Goal: Task Accomplishment & Management: Complete application form

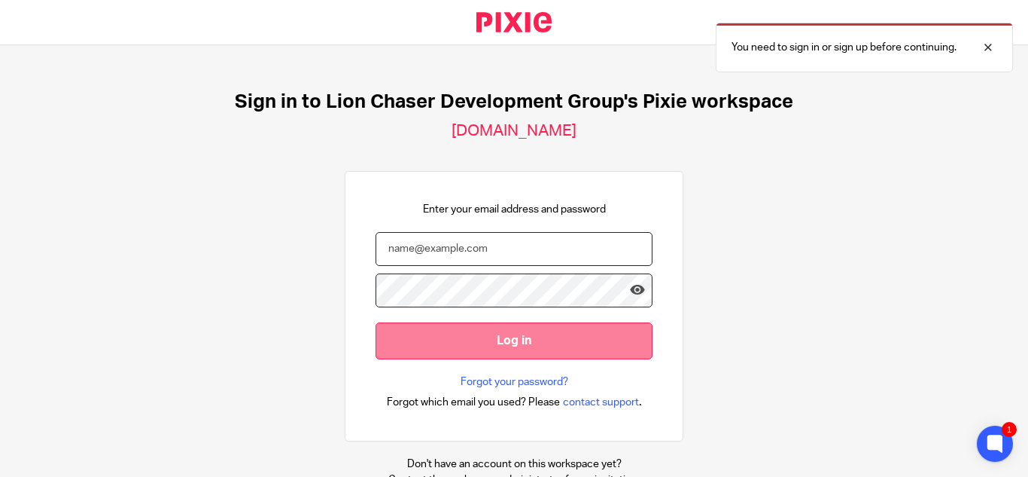
type input "[EMAIL_ADDRESS][DOMAIN_NAME]"
drag, startPoint x: 495, startPoint y: 340, endPoint x: 316, endPoint y: 214, distance: 218.3
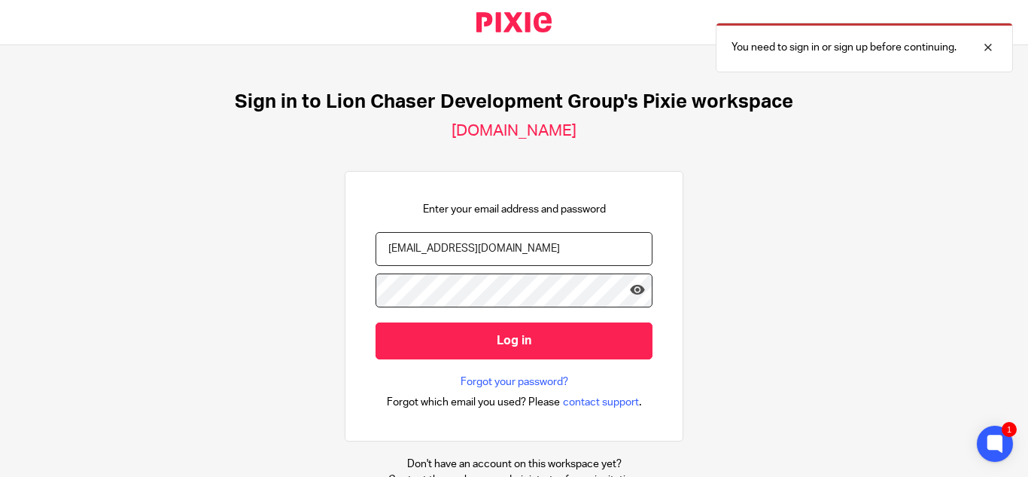
click at [492, 337] on input "Log in" at bounding box center [514, 340] width 277 height 37
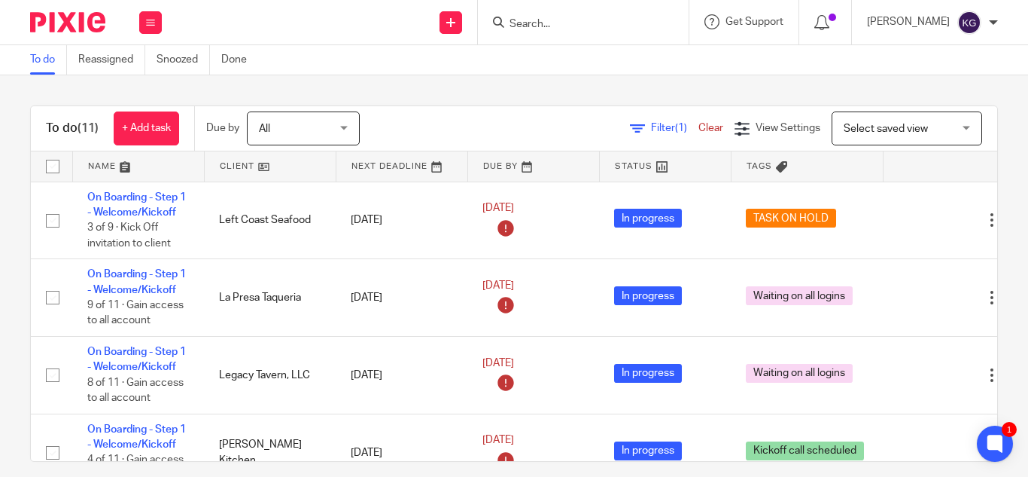
click at [589, 25] on input "Search" at bounding box center [576, 25] width 136 height 14
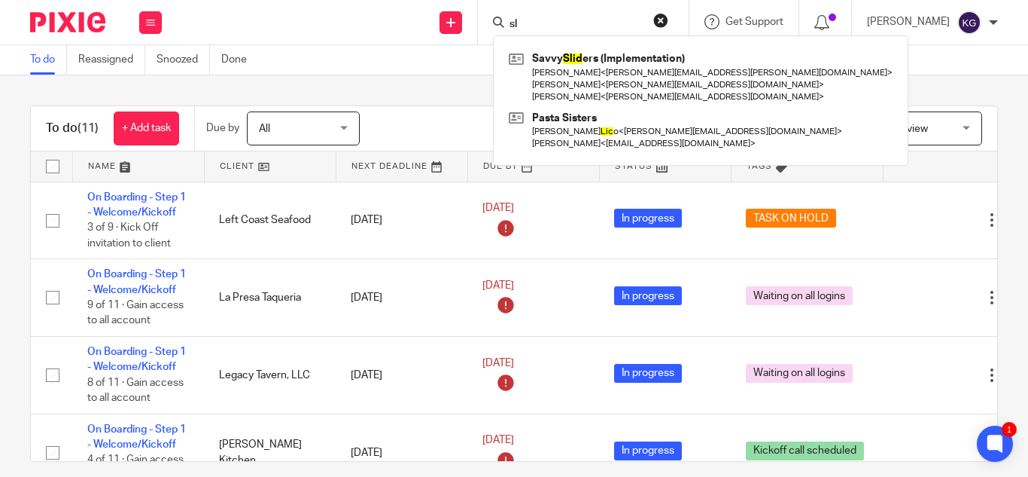
type input "s"
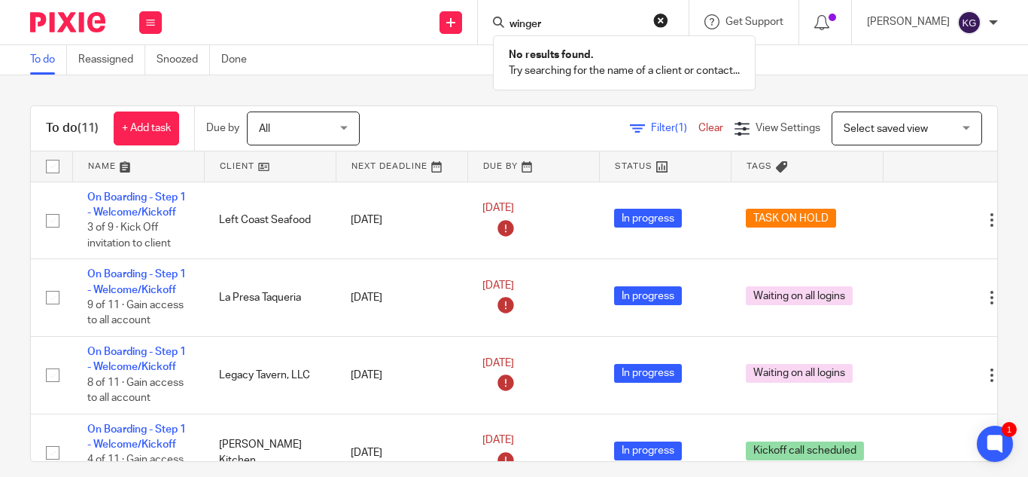
type input "winger"
click at [462, 20] on link at bounding box center [451, 22] width 23 height 23
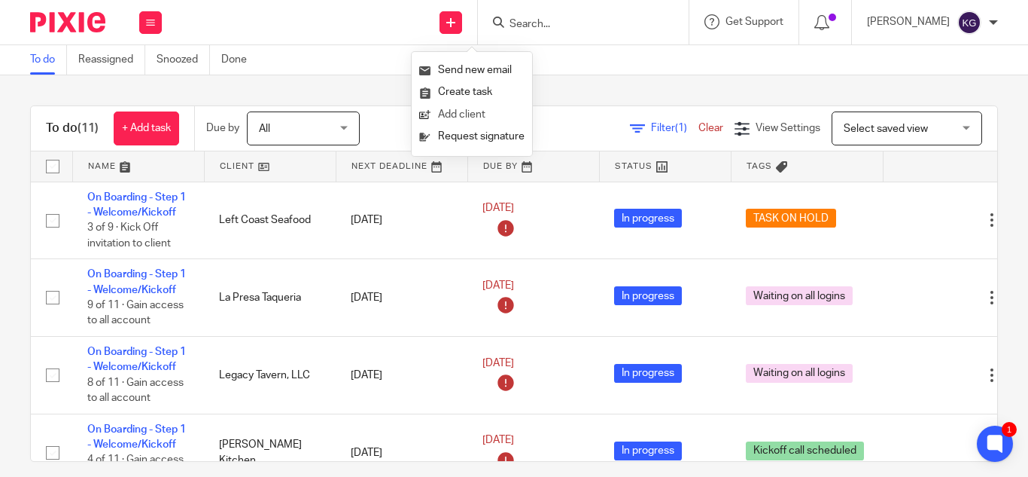
click at [465, 111] on link "Add client" at bounding box center [471, 115] width 105 height 22
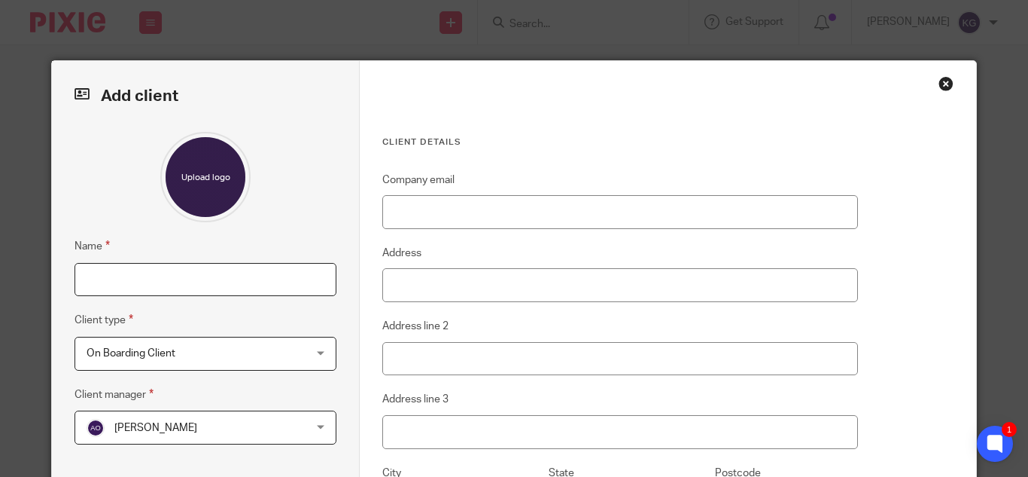
click at [214, 276] on input "Name" at bounding box center [206, 280] width 262 height 34
type input "Wingers - Slice House"
click at [176, 355] on span "On Boarding Client" at bounding box center [187, 353] width 200 height 32
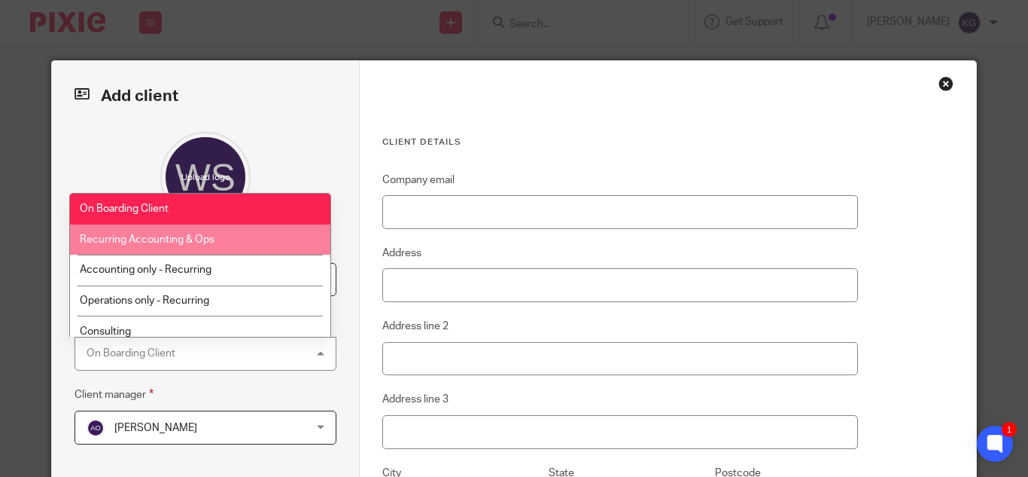
click at [181, 240] on span "Recurring Accounting & Ops" at bounding box center [147, 239] width 135 height 11
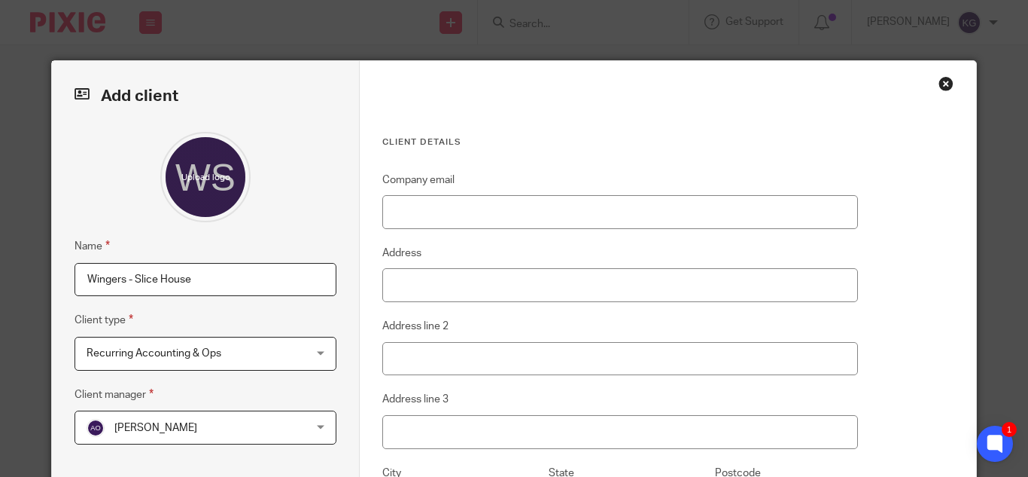
click at [236, 430] on span "Addam Oliver" at bounding box center [187, 427] width 200 height 32
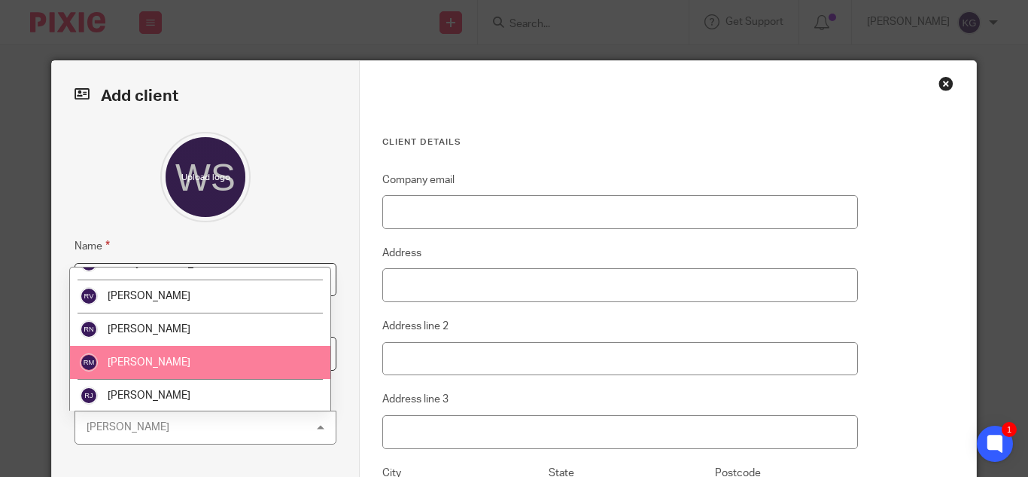
scroll to position [1480, 0]
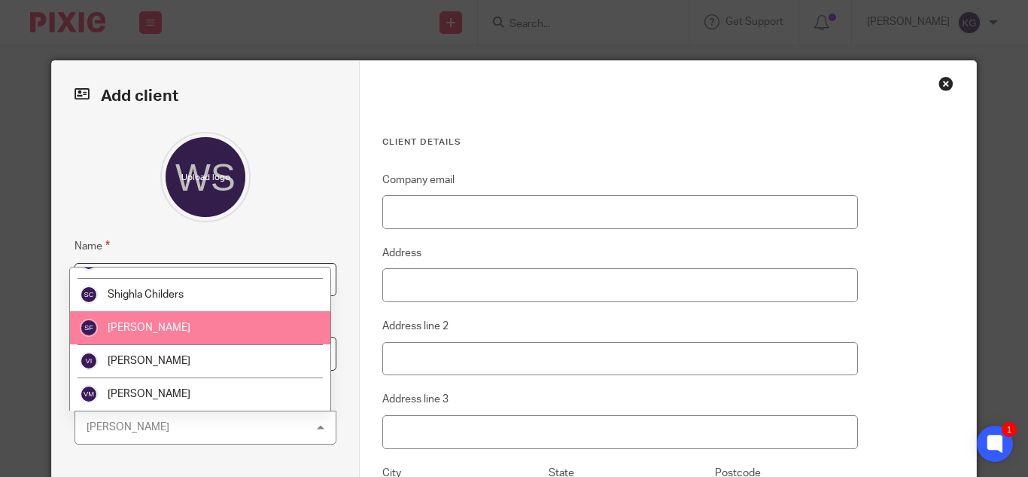
click at [169, 328] on span "Stephanie Fox" at bounding box center [149, 327] width 83 height 11
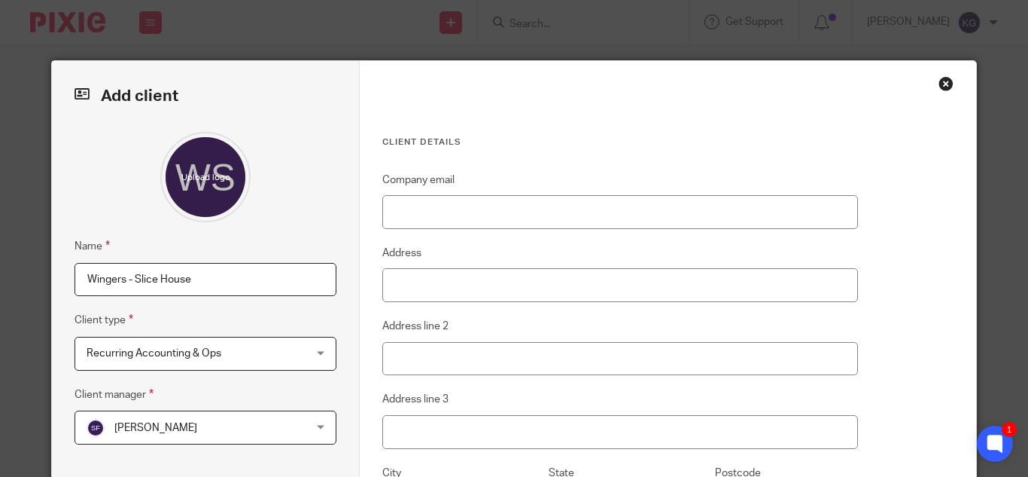
scroll to position [226, 0]
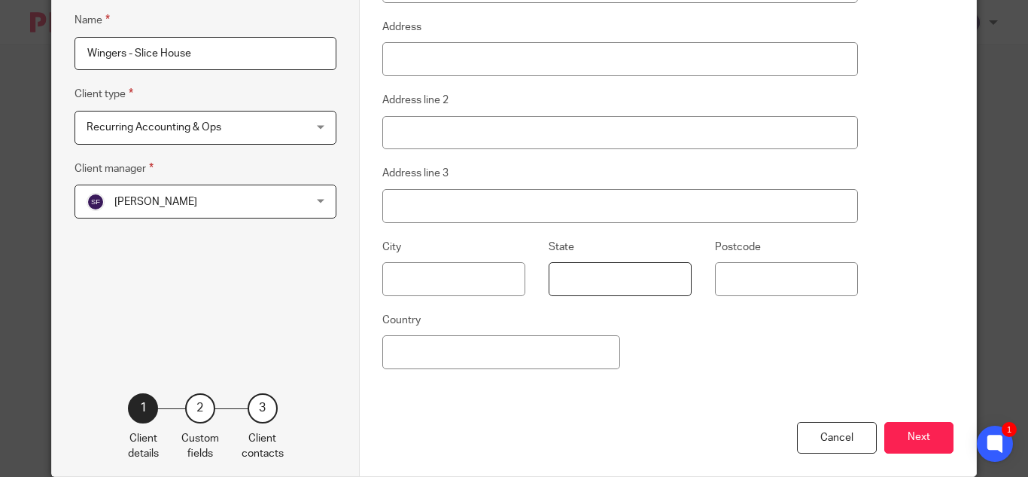
click at [591, 273] on input "State" at bounding box center [620, 279] width 143 height 34
type input "c"
type input "CA"
click at [896, 435] on button "Next" at bounding box center [919, 438] width 69 height 32
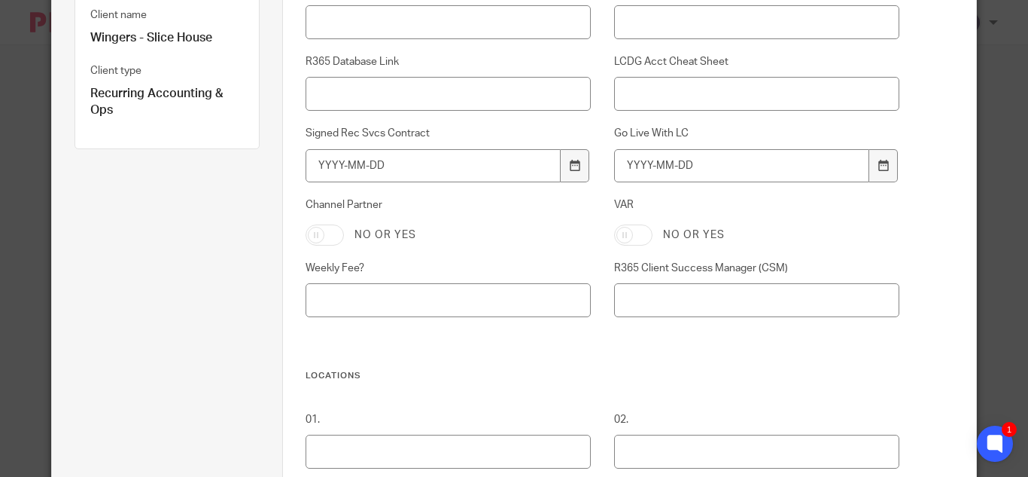
scroll to position [75, 0]
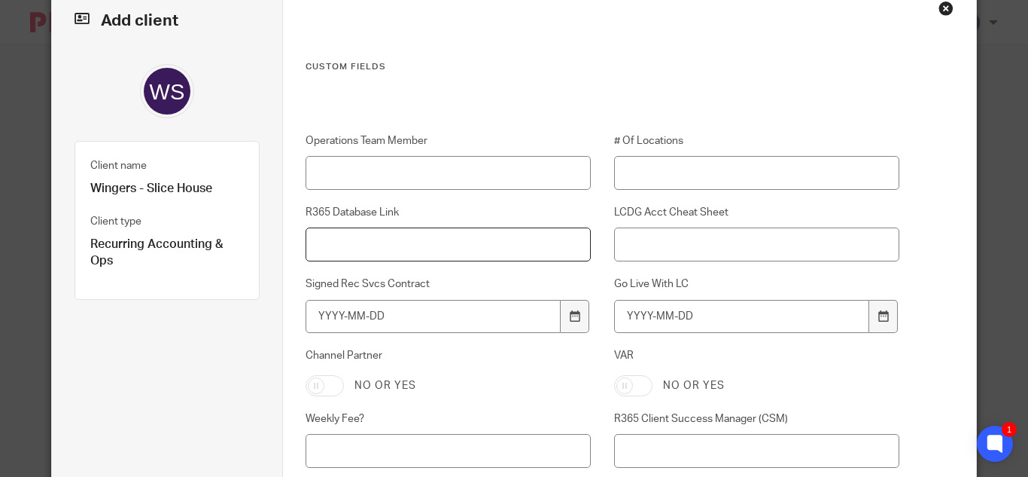
click at [361, 242] on input "R365 Database Link" at bounding box center [448, 244] width 285 height 34
click at [323, 242] on input "R365 Database Link" at bounding box center [448, 244] width 285 height 34
paste input "https://slicehouse.restaurant365.com"
type input "https://slicehouse.restaurant365.com"
click at [644, 169] on input "# Of Locations" at bounding box center [756, 173] width 285 height 34
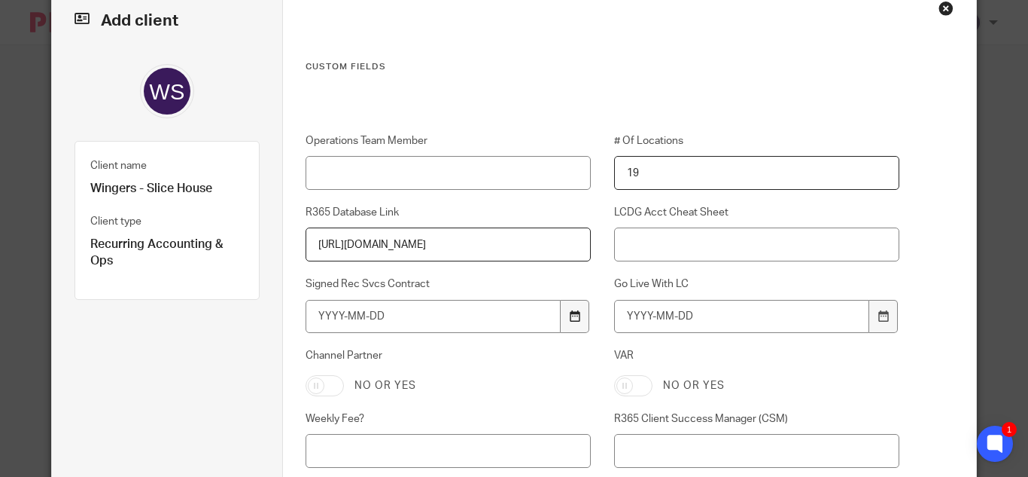
type input "19"
click at [577, 320] on div at bounding box center [575, 317] width 29 height 34
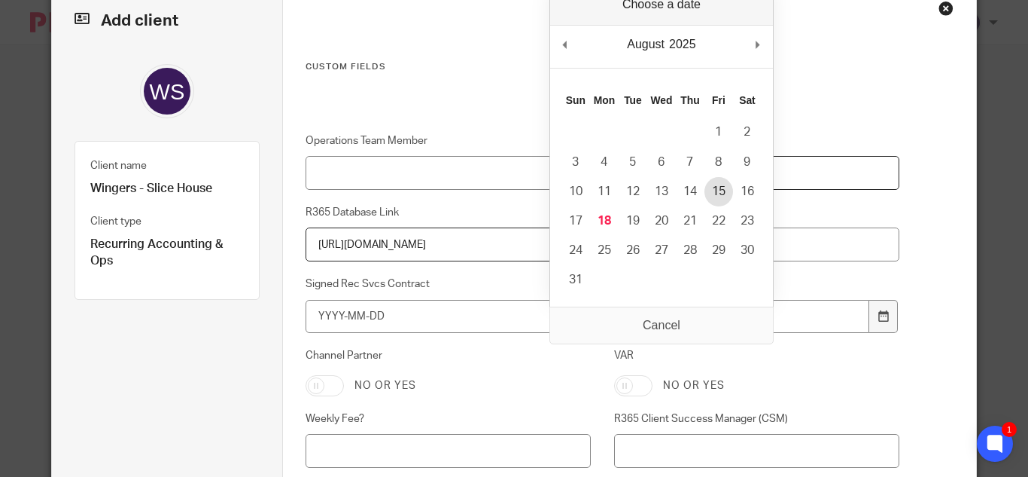
type input "2025-08-15"
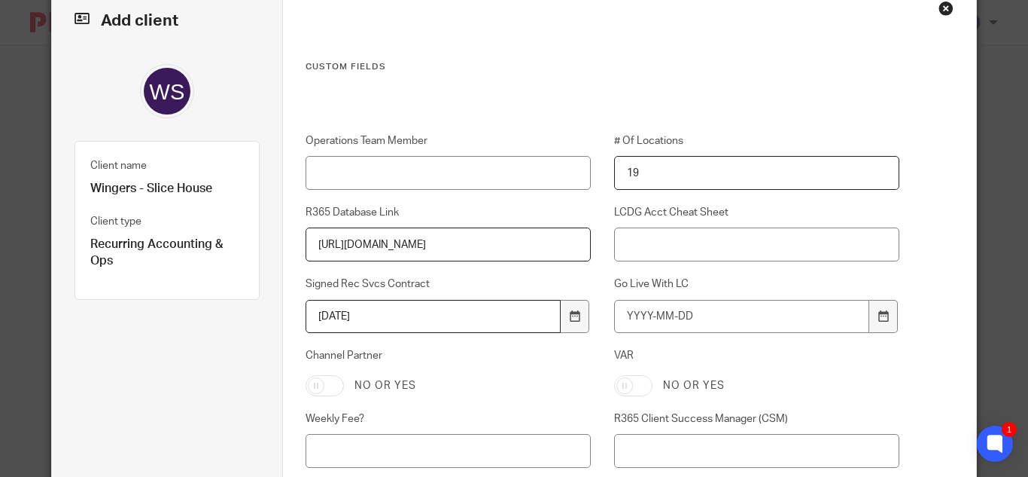
scroll to position [151, 0]
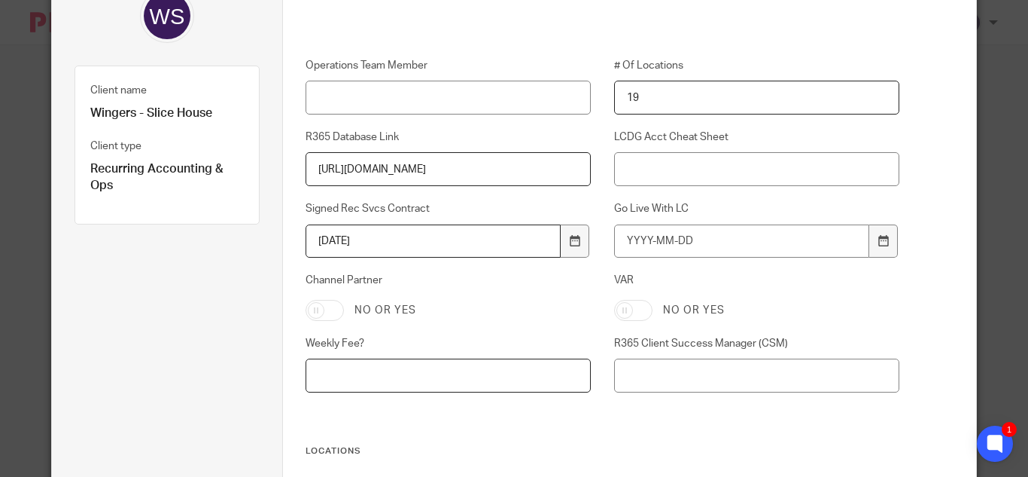
click at [358, 376] on input "Weekly Fee?" at bounding box center [448, 375] width 285 height 34
click at [379, 367] on input "Weekly Fee?" at bounding box center [448, 375] width 285 height 34
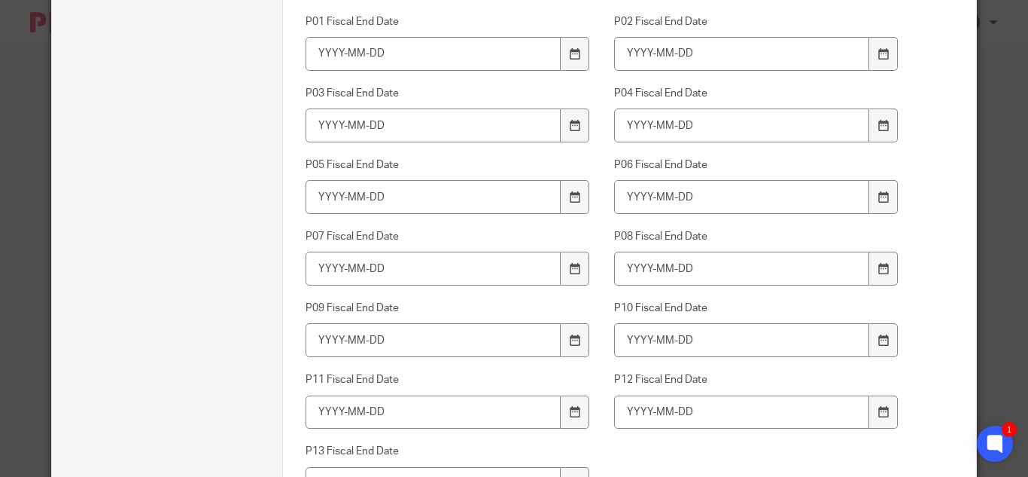
scroll to position [1807, 0]
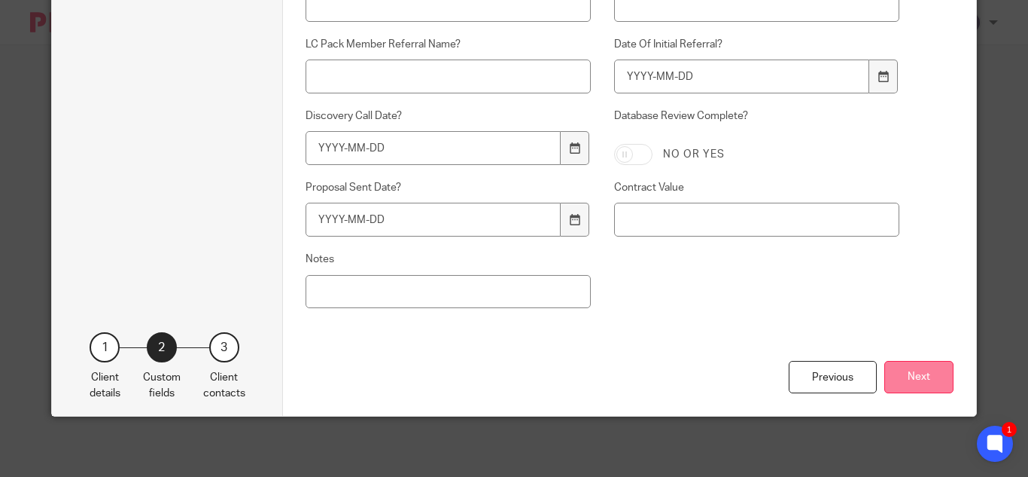
type input "$515/month"
click at [934, 381] on button "Next" at bounding box center [919, 377] width 69 height 32
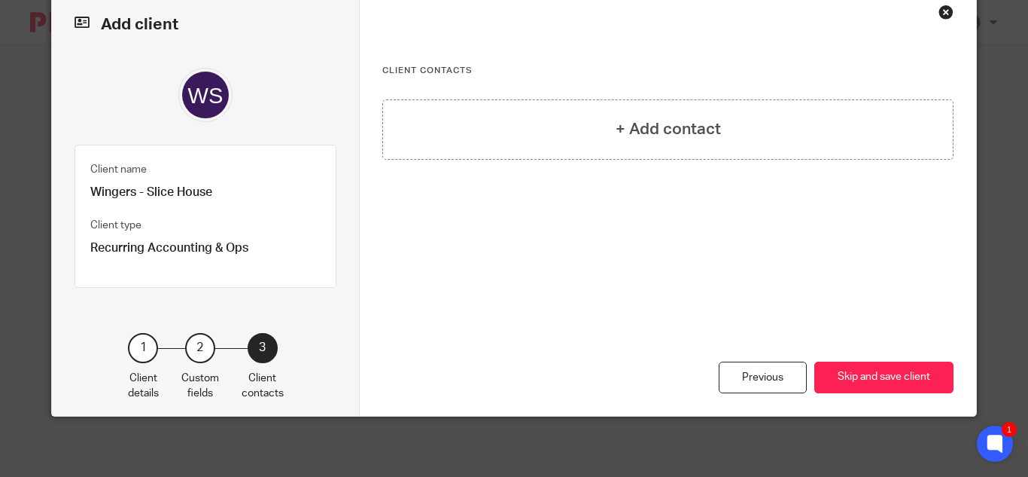
scroll to position [72, 0]
click at [715, 126] on div "+ Add contact" at bounding box center [667, 129] width 571 height 60
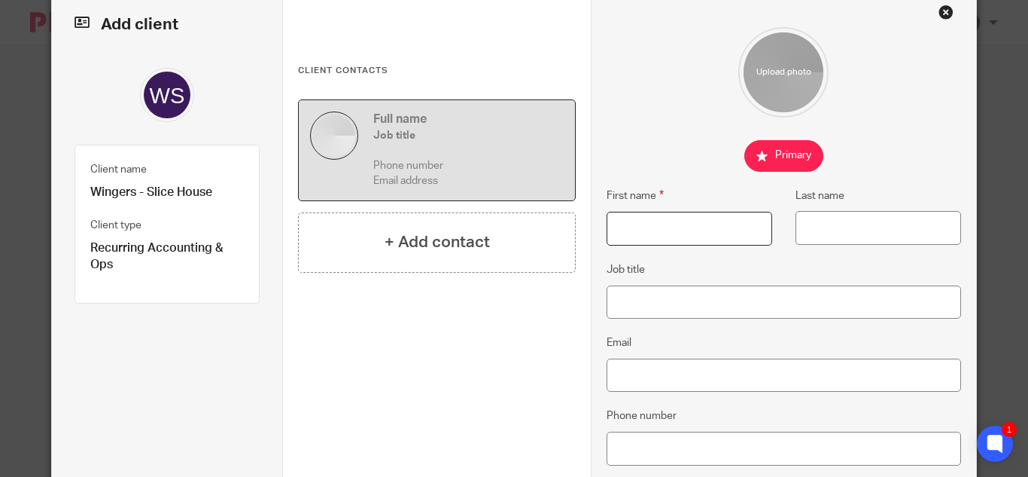
click at [641, 220] on input "First name" at bounding box center [690, 229] width 166 height 34
type input "Ratika"
paste input "ratika@xfinityholdings.com"
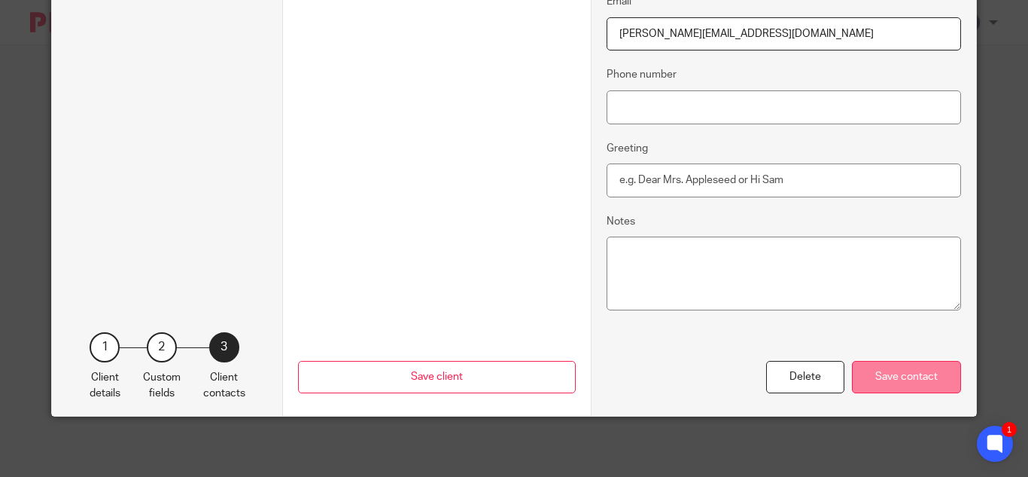
type input "ratika@xfinityholdings.com"
click at [931, 372] on div "Save contact" at bounding box center [906, 377] width 109 height 32
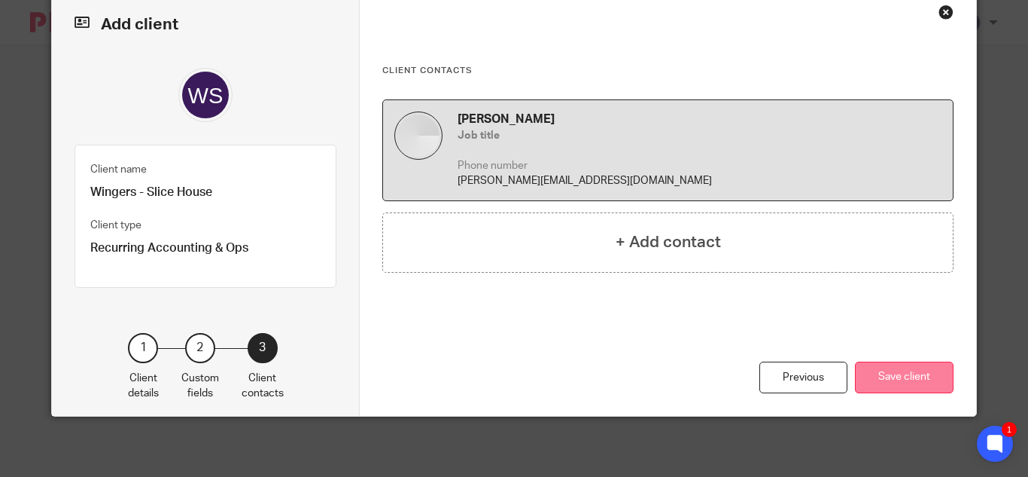
click at [894, 379] on button "Save client" at bounding box center [904, 377] width 99 height 32
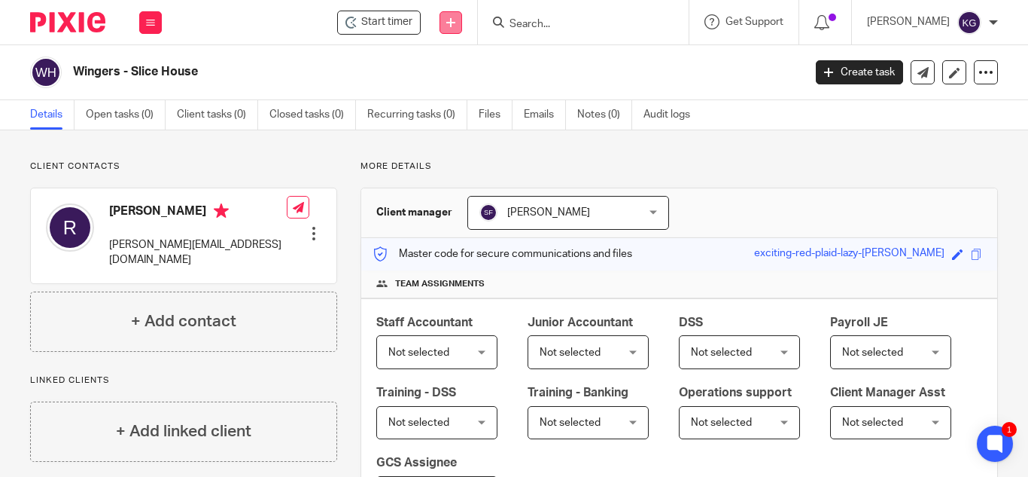
click at [462, 13] on link at bounding box center [451, 22] width 23 height 23
click at [452, 117] on link "Add client" at bounding box center [471, 115] width 105 height 22
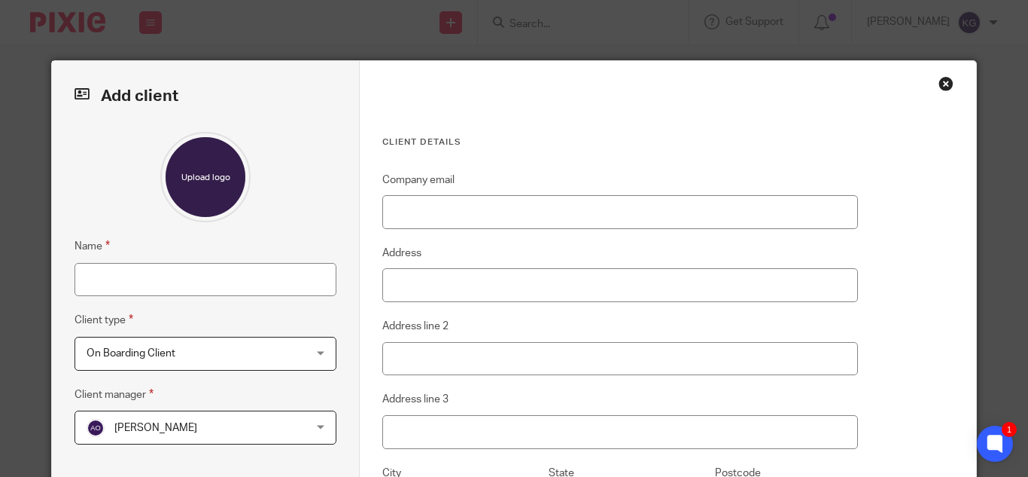
click at [940, 82] on div "Close this dialog window" at bounding box center [946, 83] width 15 height 15
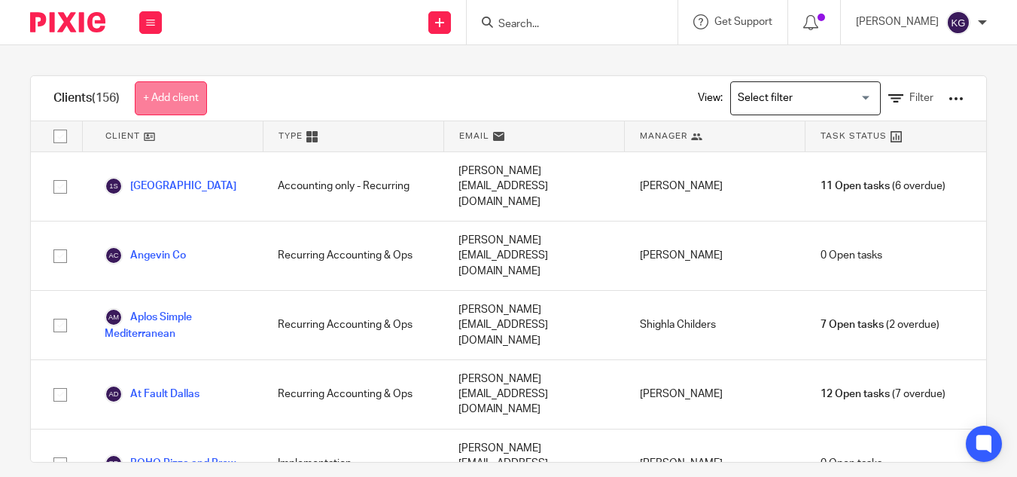
click at [185, 100] on link "+ Add client" at bounding box center [171, 98] width 72 height 34
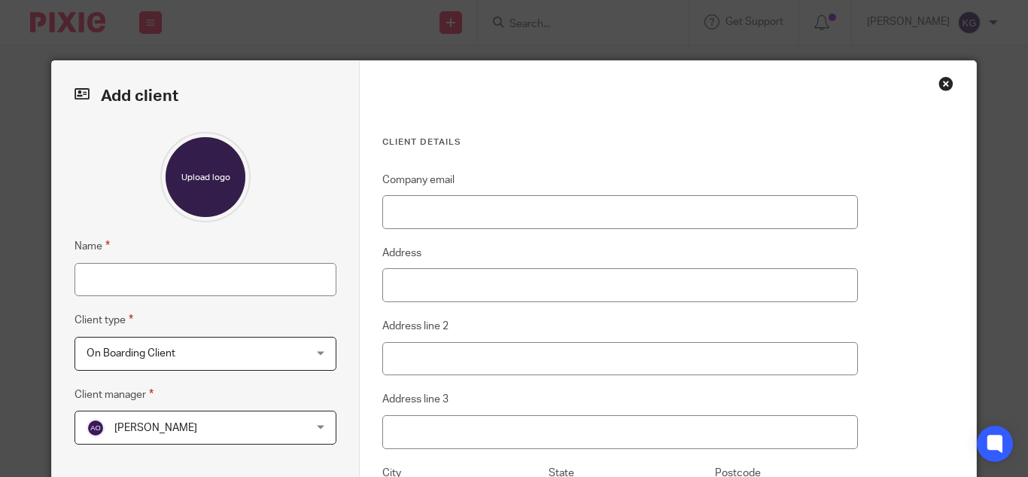
click at [940, 87] on div "Close this dialog window" at bounding box center [946, 83] width 15 height 15
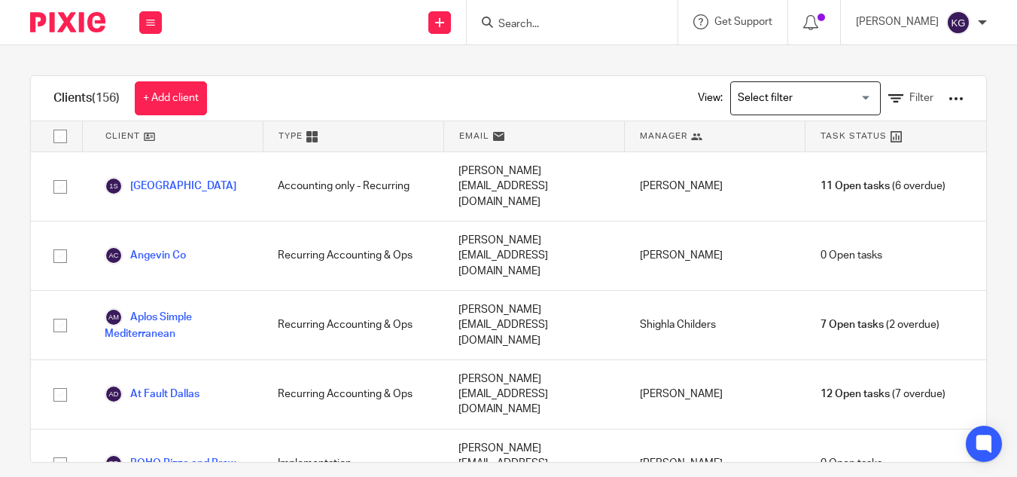
click at [589, 30] on input "Search" at bounding box center [565, 25] width 136 height 14
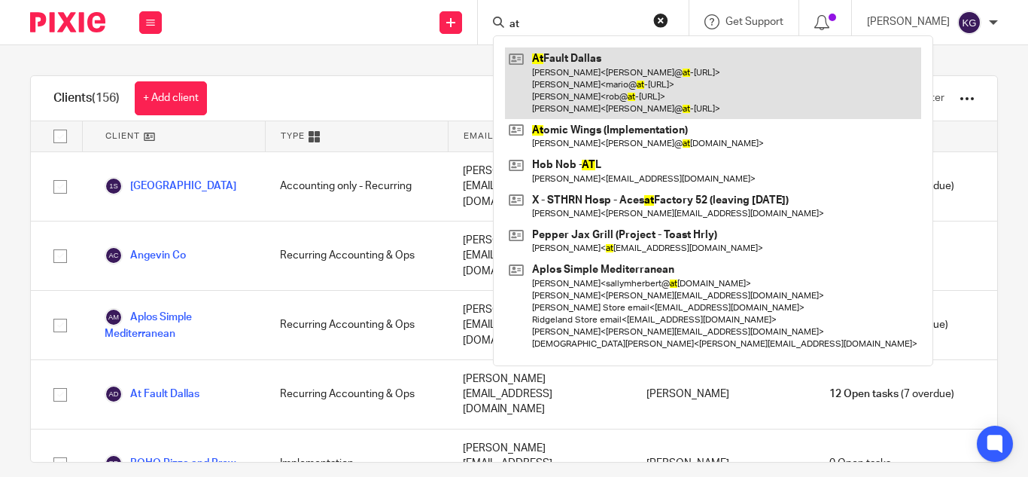
type input "at"
click at [620, 87] on link at bounding box center [713, 83] width 416 height 72
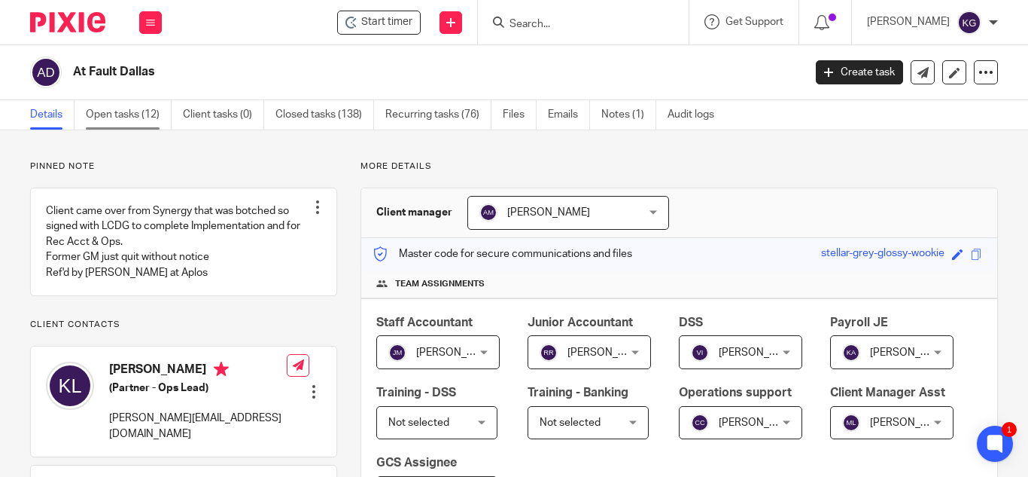
click at [117, 111] on link "Open tasks (12)" at bounding box center [129, 114] width 86 height 29
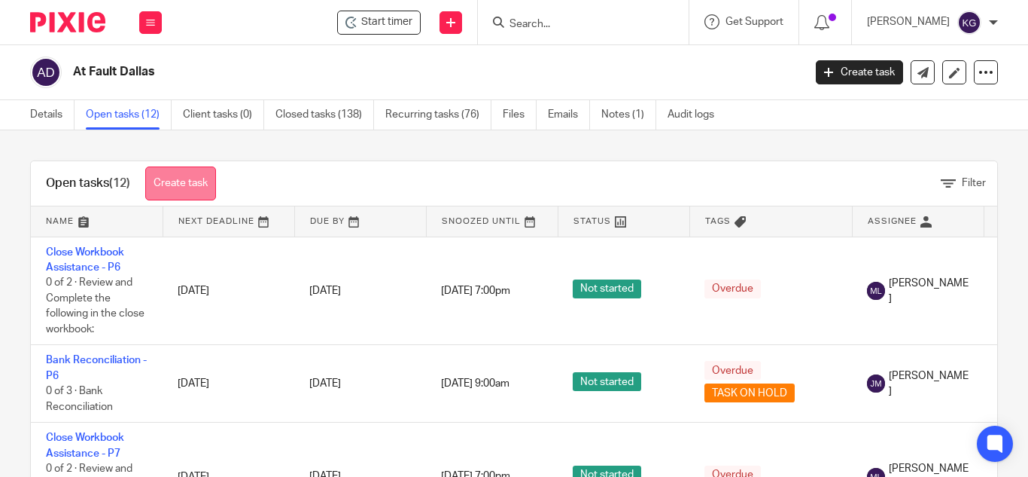
click at [193, 182] on link "Create task" at bounding box center [180, 183] width 71 height 34
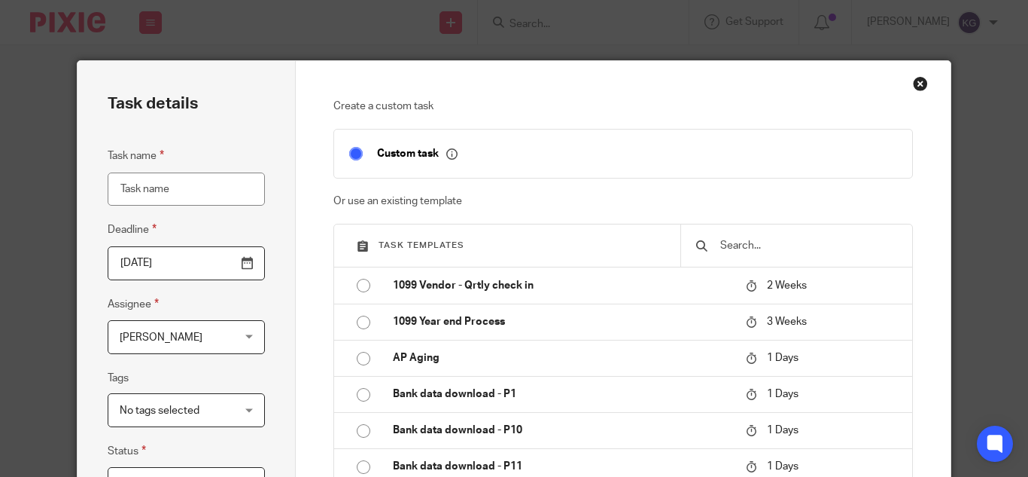
click at [754, 249] on input "text" at bounding box center [808, 245] width 178 height 17
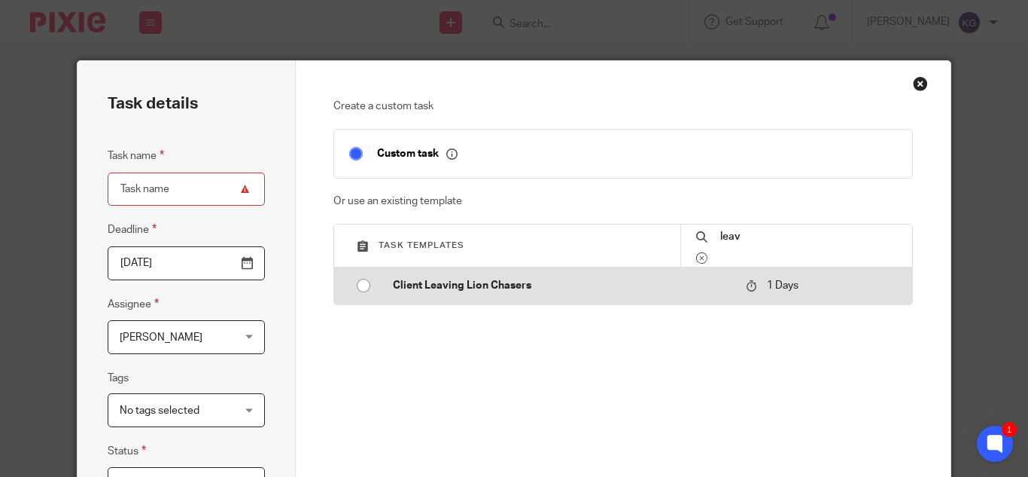
type input "leav"
click at [357, 288] on input "radio" at bounding box center [363, 285] width 29 height 29
type input "[DATE]"
type input "Client Leaving Lion Chasers"
checkbox input "false"
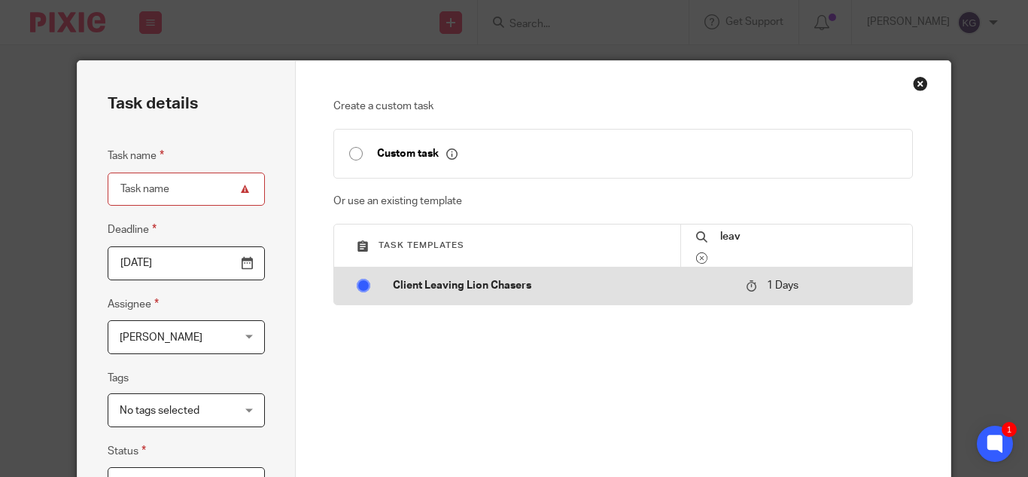
radio input "false"
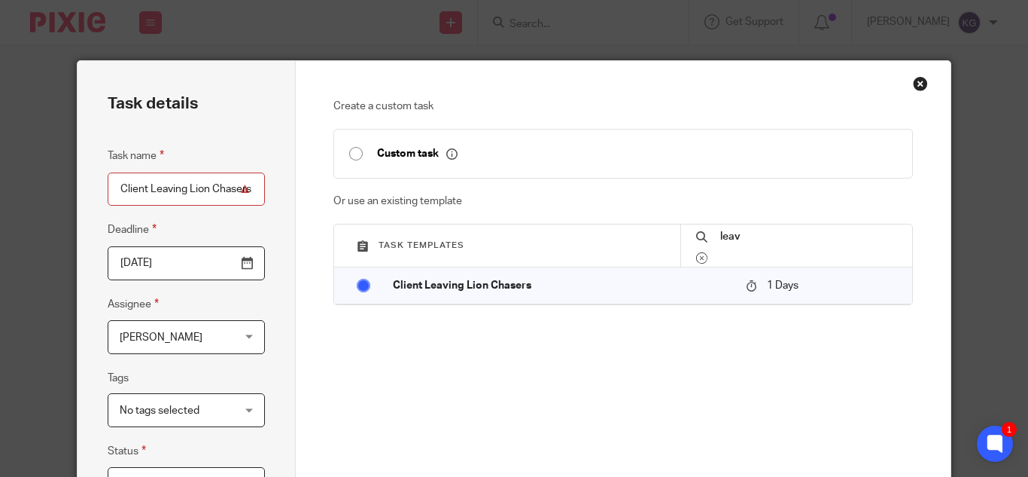
scroll to position [75, 0]
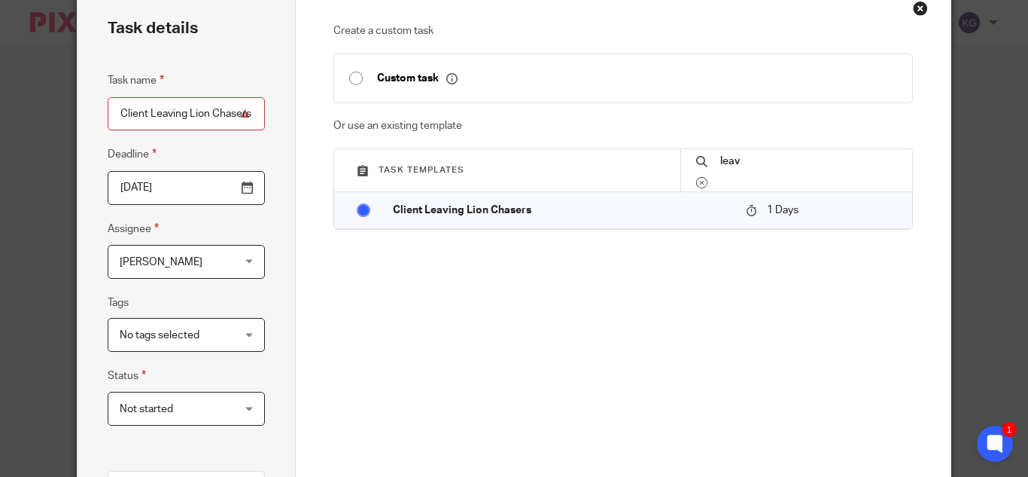
click at [166, 189] on input "[DATE]" at bounding box center [186, 188] width 157 height 34
click at [298, 277] on div "Create a custom task Custom task Or use an existing template Task templates lea…" at bounding box center [623, 369] width 654 height 767
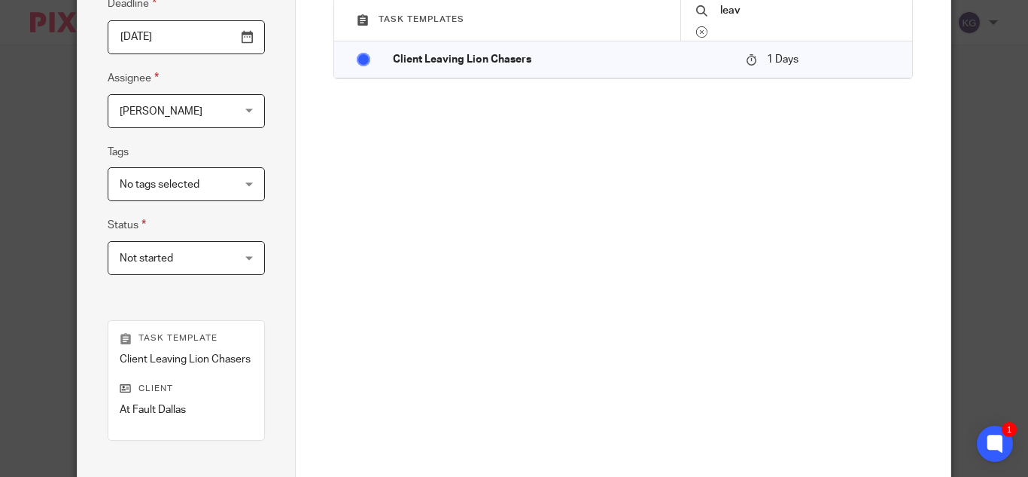
scroll to position [376, 0]
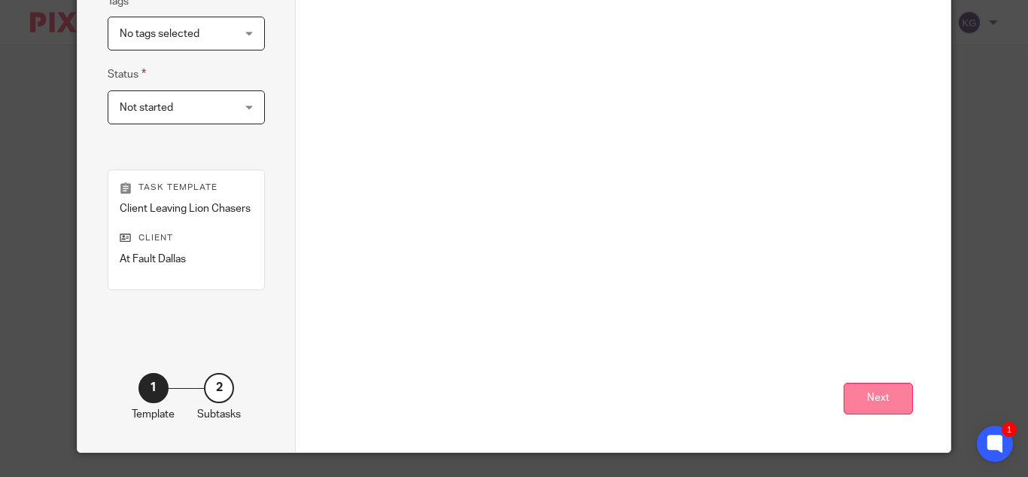
click at [879, 391] on button "Next" at bounding box center [878, 398] width 69 height 32
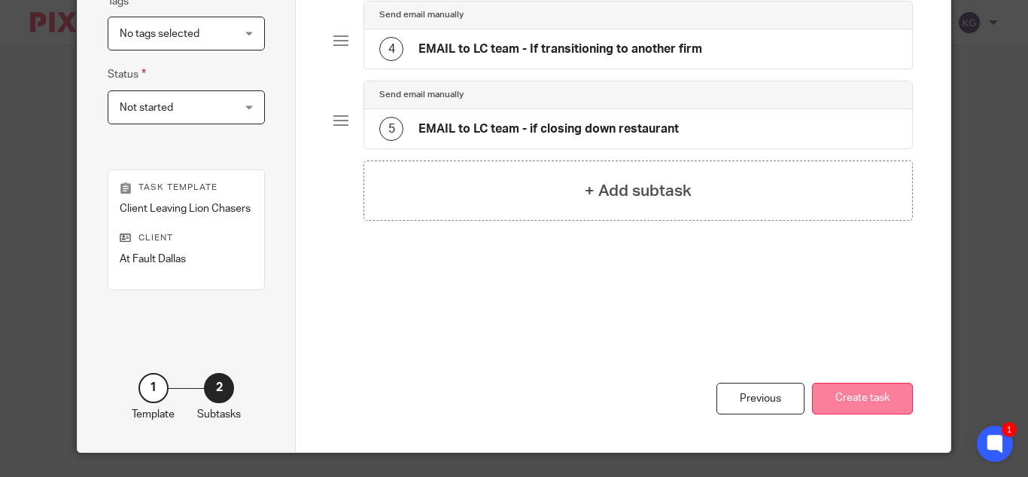
click at [872, 395] on button "Create task" at bounding box center [862, 398] width 101 height 32
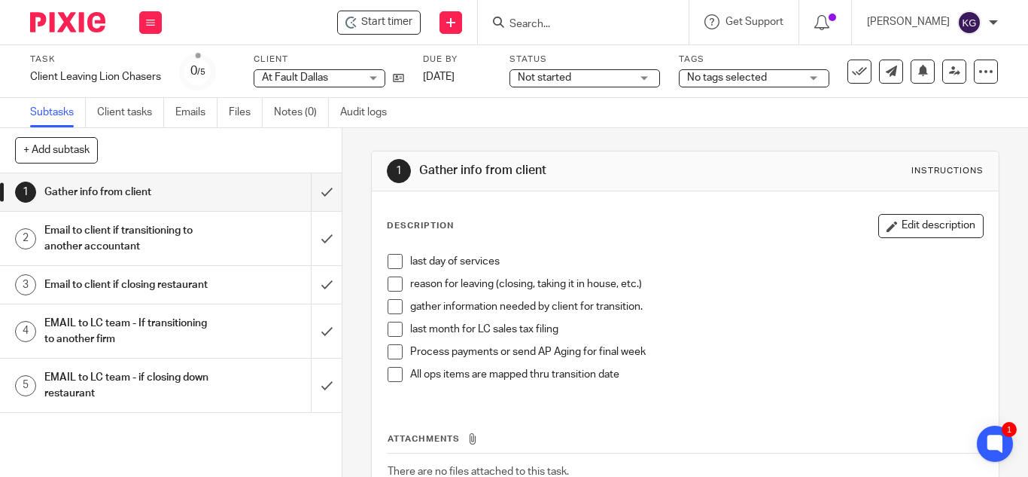
click at [103, 234] on h1 "Email to client if transitioning to another accountant" at bounding box center [128, 238] width 168 height 38
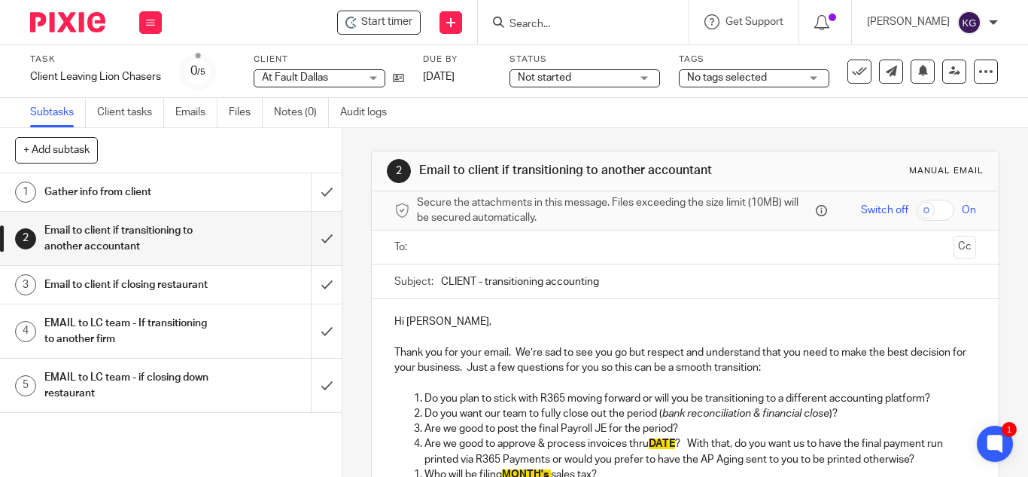
click at [492, 324] on p "Hi [PERSON_NAME]," at bounding box center [685, 321] width 582 height 15
click at [400, 358] on p "Thank you for your email. We’re sad to see you go but respect and understand th…" at bounding box center [685, 360] width 582 height 31
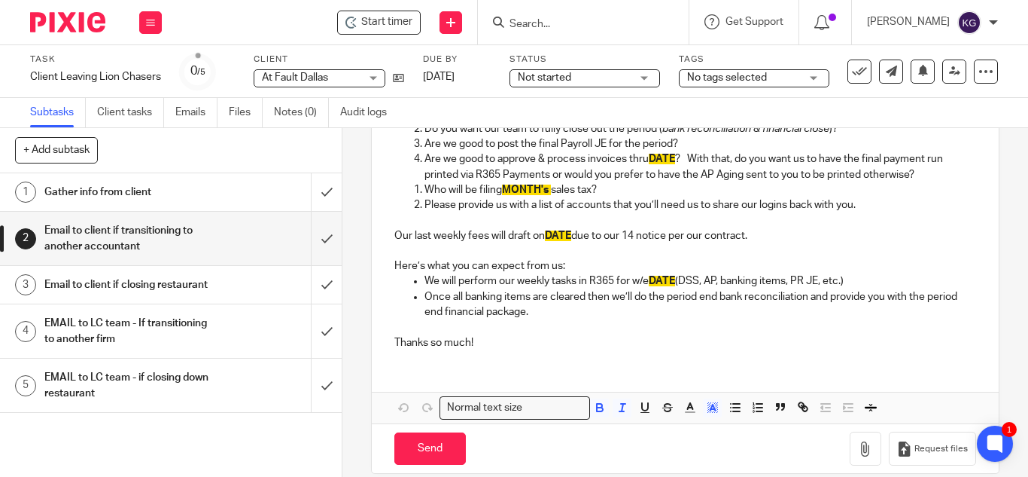
scroll to position [304, 0]
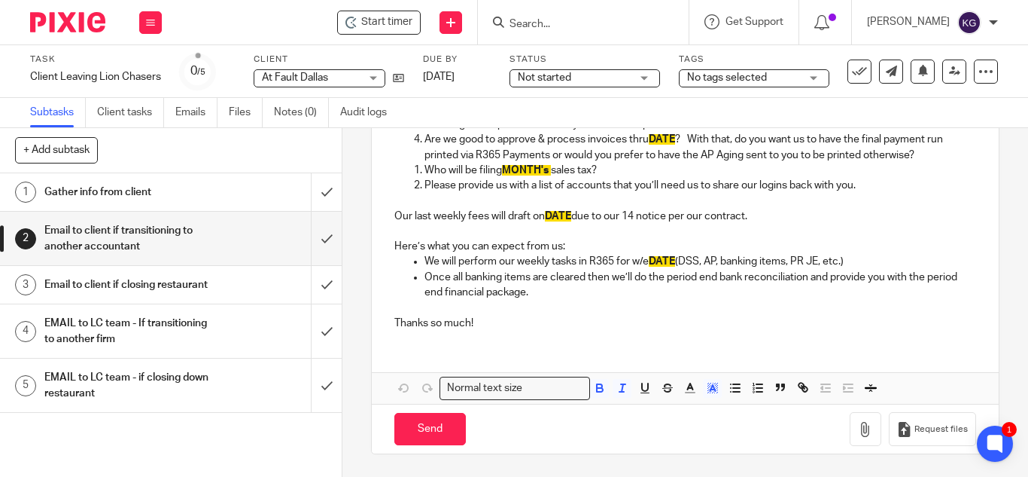
drag, startPoint x: 391, startPoint y: 352, endPoint x: 524, endPoint y: 238, distance: 175.6
click at [774, 418] on form "Secure the attachments in this message. Files exceeding the size limit (10MB) w…" at bounding box center [685, 170] width 627 height 566
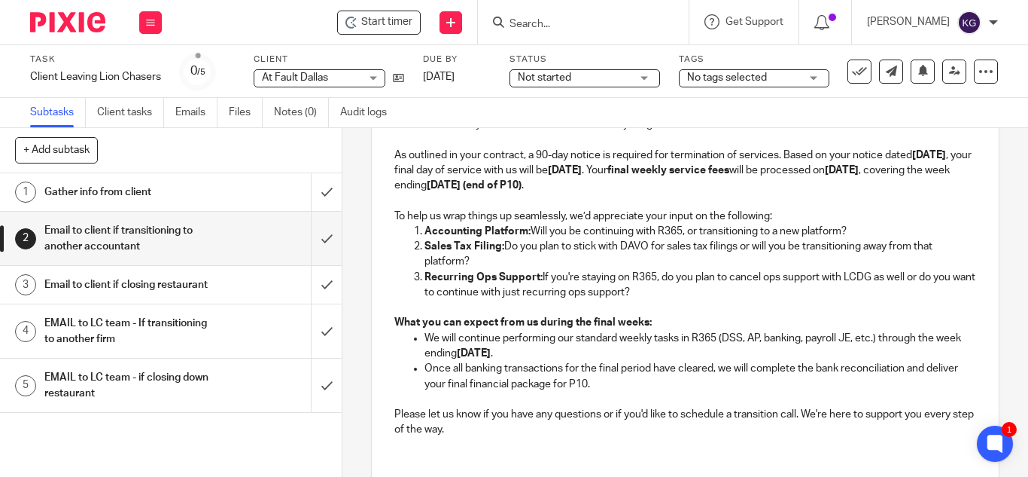
scroll to position [0, 0]
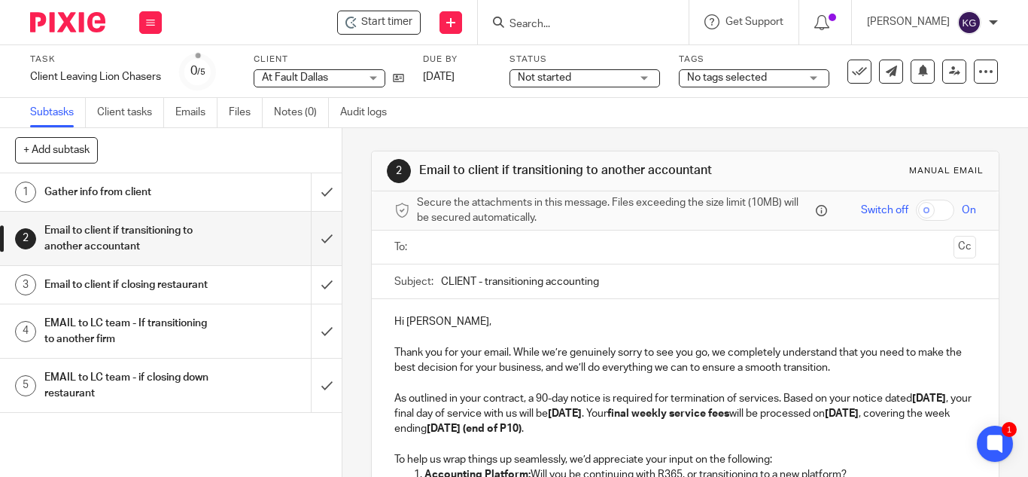
click at [422, 321] on p "Hi [PERSON_NAME]," at bounding box center [685, 321] width 582 height 15
